Goal: Transaction & Acquisition: Purchase product/service

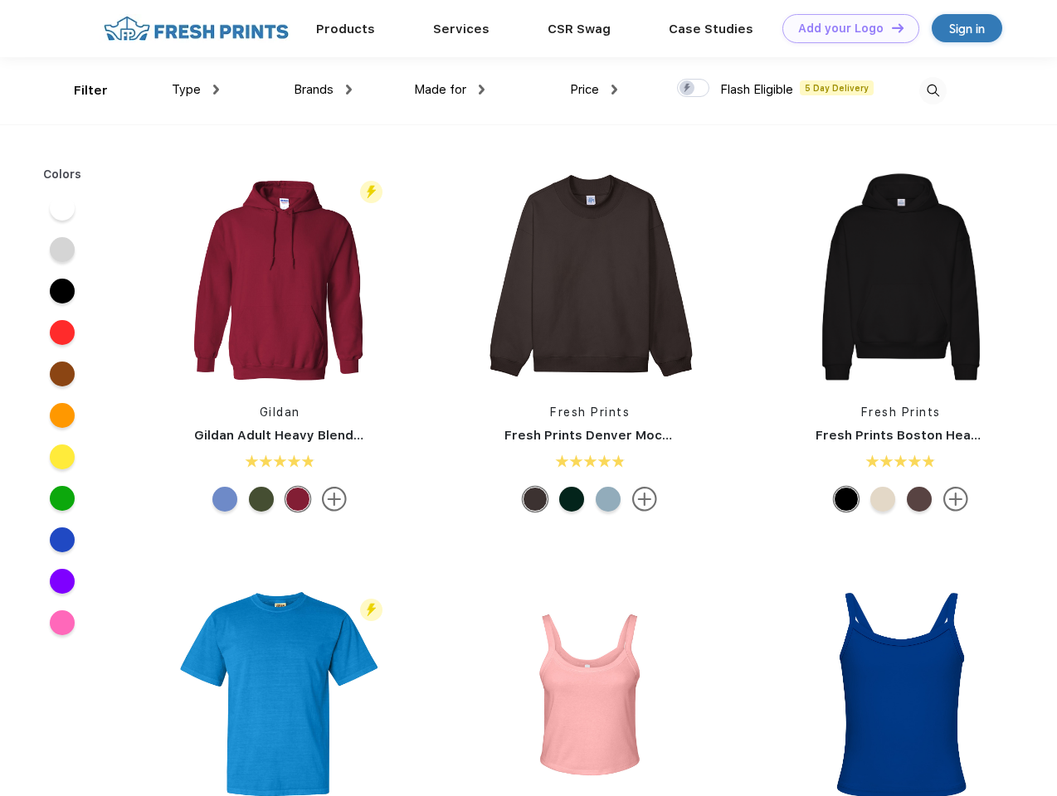
scroll to position [1, 0]
click at [844, 28] on link "Add your Logo Design Tool" at bounding box center [850, 28] width 137 height 29
click at [0, 0] on div "Design Tool" at bounding box center [0, 0] width 0 height 0
click at [890, 27] on link "Add your Logo Design Tool" at bounding box center [850, 28] width 137 height 29
click at [80, 90] on div "Filter" at bounding box center [91, 90] width 34 height 19
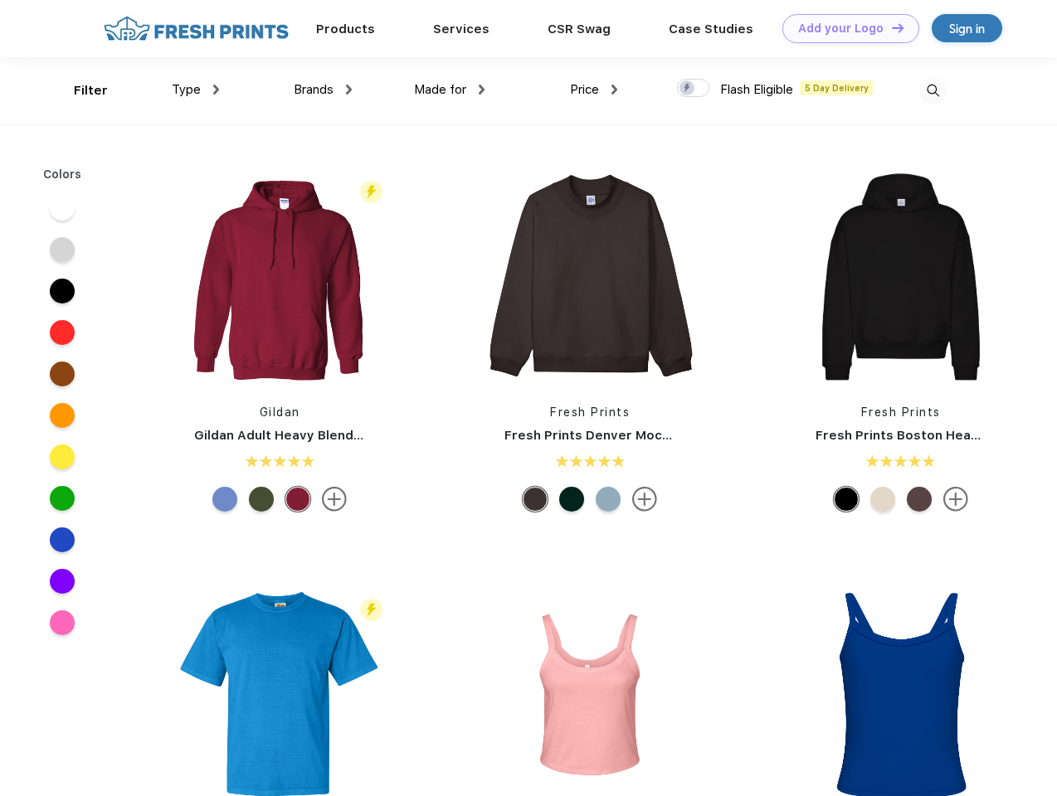
click at [196, 90] on span "Type" at bounding box center [186, 89] width 29 height 15
click at [323, 90] on span "Brands" at bounding box center [314, 89] width 40 height 15
click at [449, 90] on span "Made for" at bounding box center [440, 89] width 52 height 15
click at [594, 90] on span "Price" at bounding box center [584, 89] width 29 height 15
click at [693, 89] on div at bounding box center [693, 88] width 32 height 18
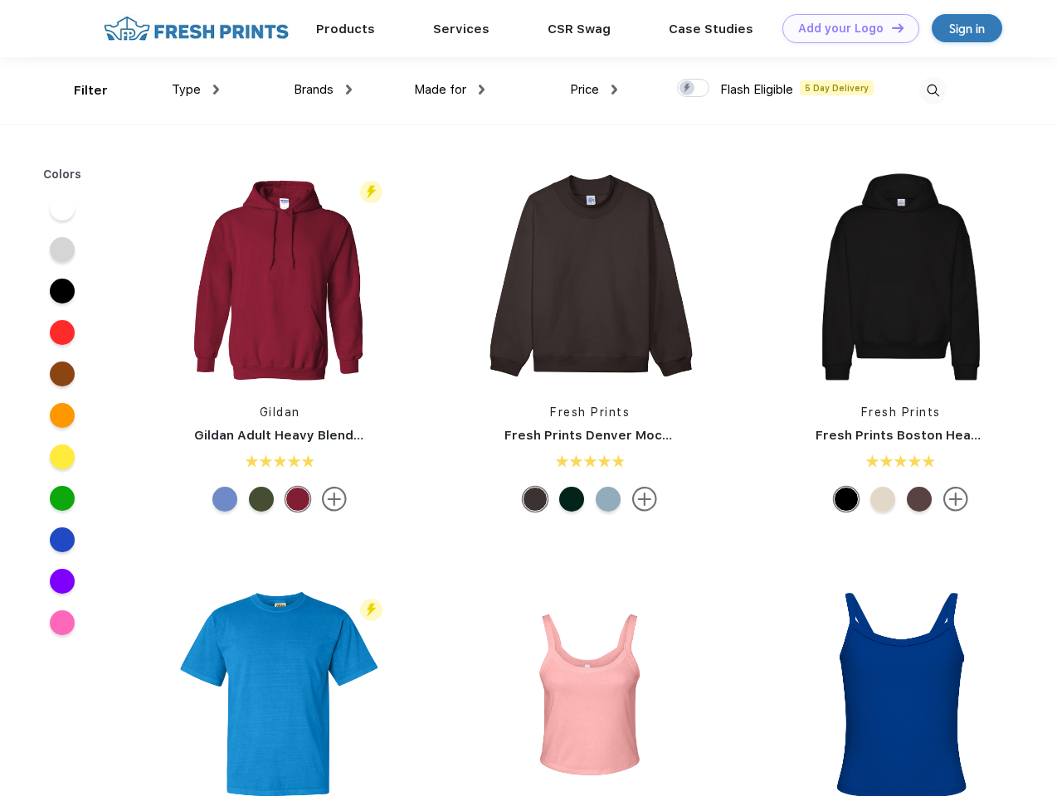
click at [687, 89] on input "checkbox" at bounding box center [682, 83] width 11 height 11
click at [932, 90] on img at bounding box center [932, 90] width 27 height 27
